Goal: Navigation & Orientation: Find specific page/section

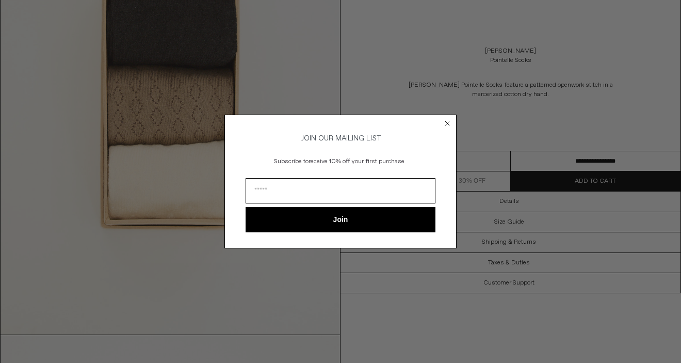
click at [448, 123] on circle "Close dialog" at bounding box center [448, 124] width 10 height 10
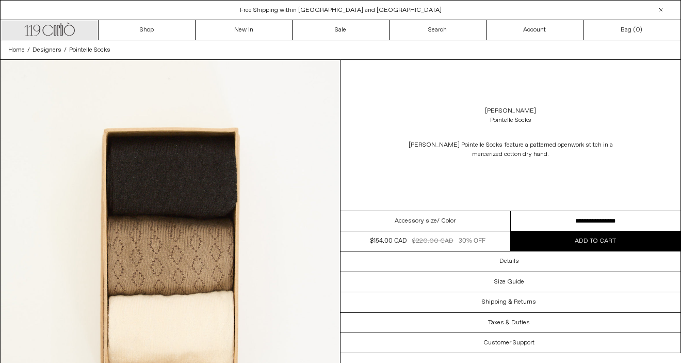
click at [77, 23] on link ".cls-1, .cls-2 { fill: #231f20; stroke: #231f20; stroke-miterlimit: 10; stroke-…" at bounding box center [50, 30] width 97 height 20
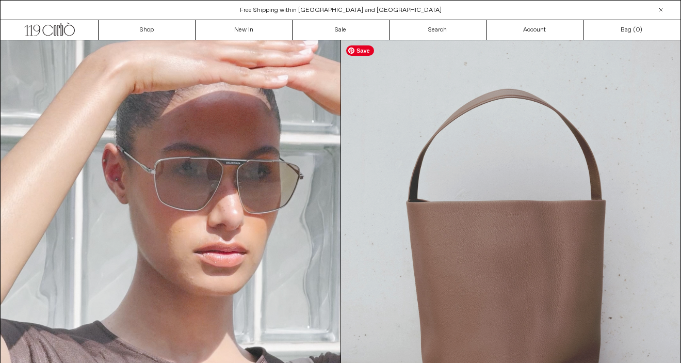
click at [407, 198] on img at bounding box center [511, 254] width 340 height 428
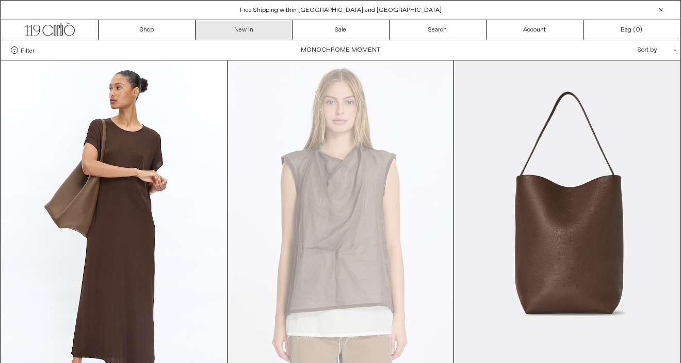
click at [241, 35] on link "New In" at bounding box center [244, 30] width 97 height 20
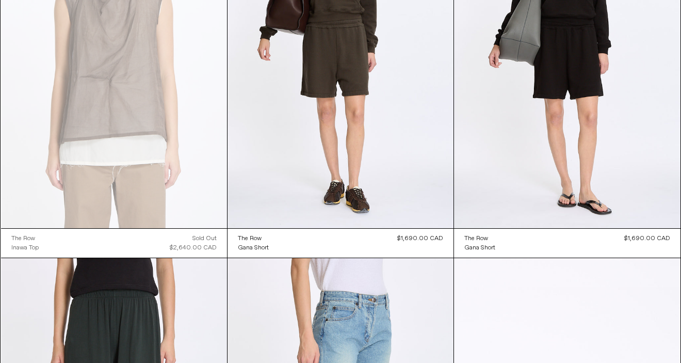
scroll to position [12602, 0]
